Goal: Transaction & Acquisition: Purchase product/service

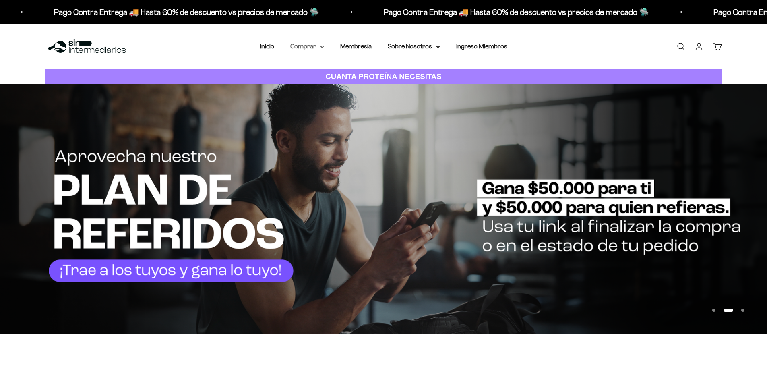
click at [304, 48] on summary "Comprar" at bounding box center [307, 46] width 34 height 10
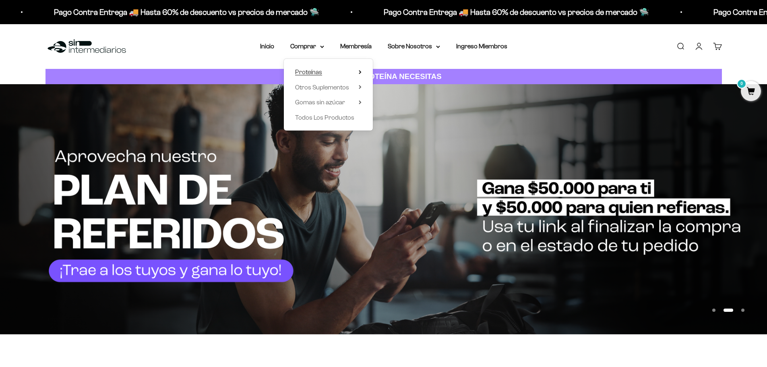
click at [311, 71] on span "Proteínas" at bounding box center [308, 71] width 27 height 7
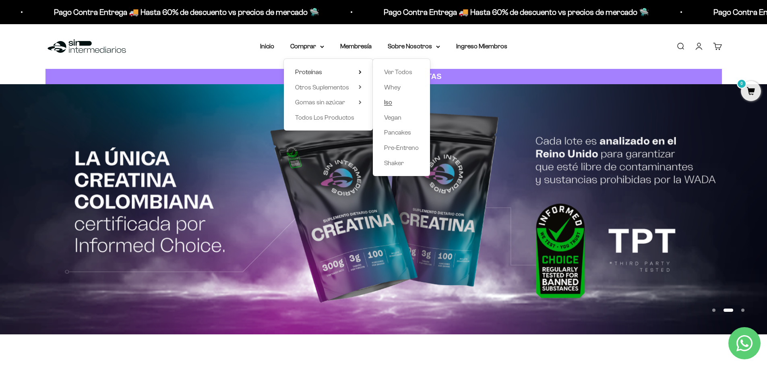
click at [390, 100] on span "Iso" at bounding box center [388, 102] width 8 height 7
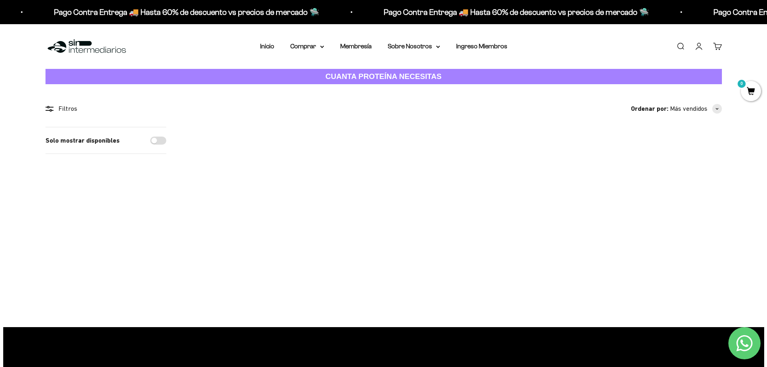
click at [362, 182] on img at bounding box center [345, 177] width 100 height 100
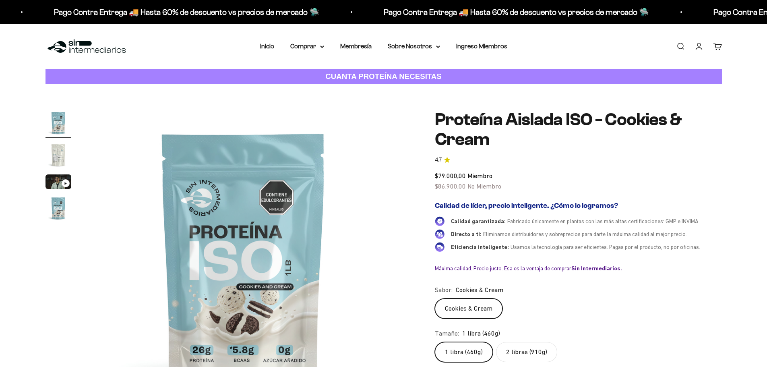
click at [540, 355] on label "2 libras (910g)" at bounding box center [526, 352] width 61 height 20
click at [435, 342] on input "2 libras (910g)" at bounding box center [435, 342] width 0 height 0
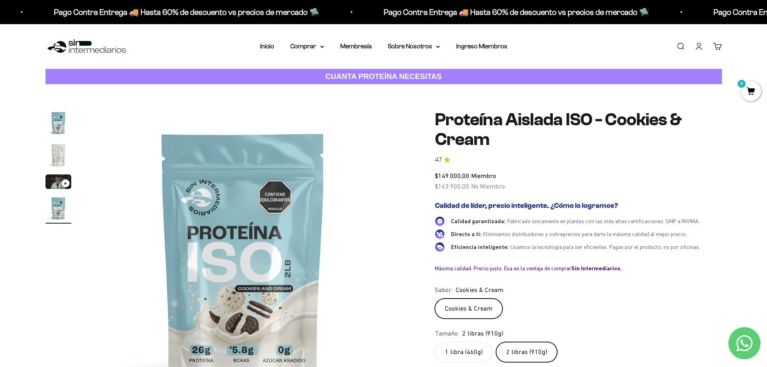
click at [473, 350] on label "1 libra (460g)" at bounding box center [464, 352] width 58 height 20
click at [435, 342] on input "1 libra (460g)" at bounding box center [435, 342] width 0 height 0
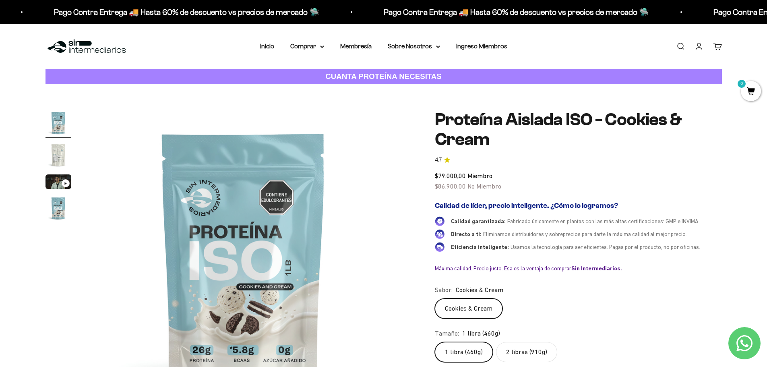
scroll to position [121, 0]
